Goal: Understand process/instructions: Learn how to perform a task or action

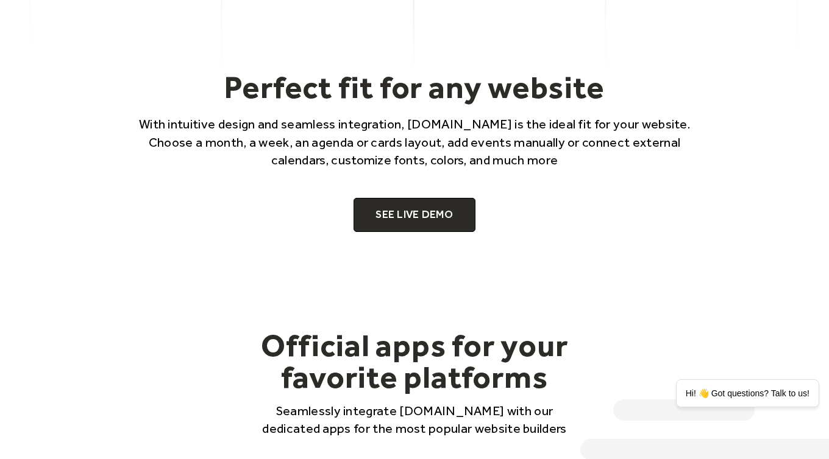
scroll to position [734, 0]
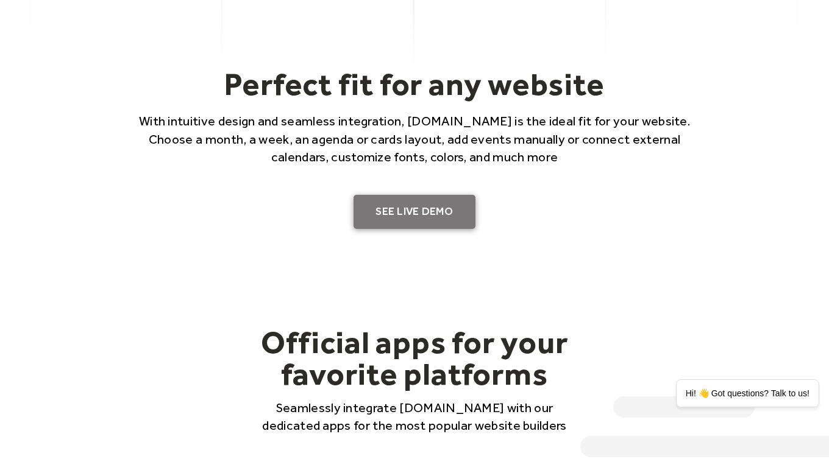
click at [415, 213] on link "SEE LIVE DEMO" at bounding box center [414, 212] width 122 height 34
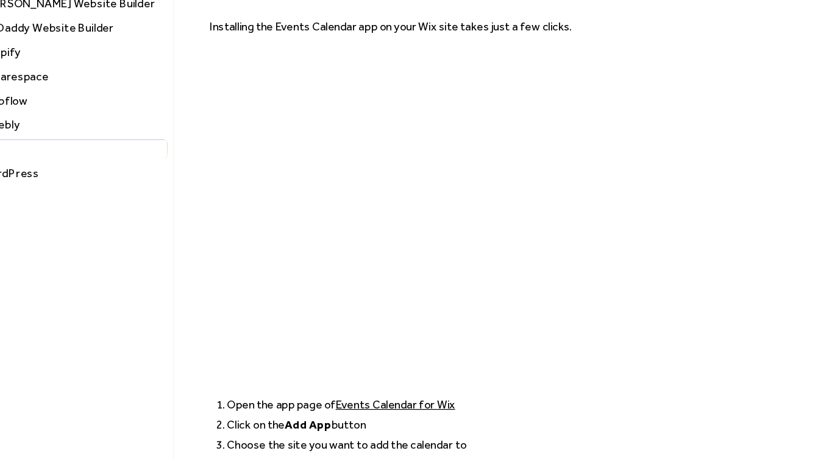
scroll to position [93, 0]
click at [755, 100] on div "Installation Guides [PERSON_NAME] Website Builder GoDaddy Website Builder Shopi…" at bounding box center [414, 281] width 746 height 637
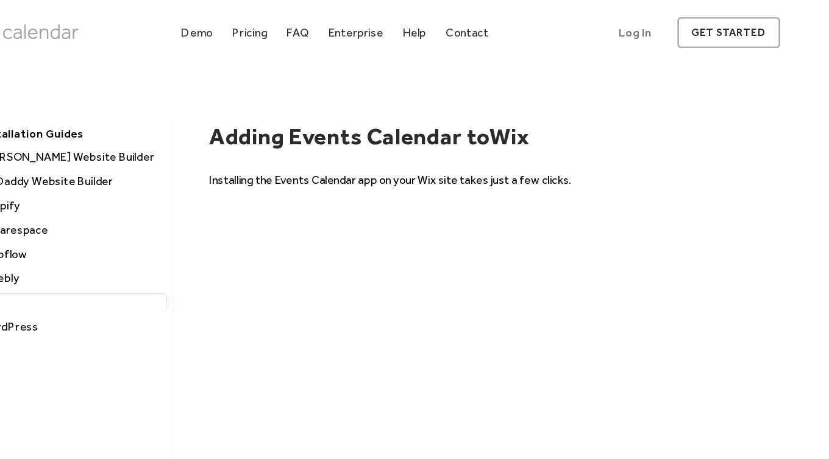
scroll to position [0, 0]
